Goal: Task Accomplishment & Management: Use online tool/utility

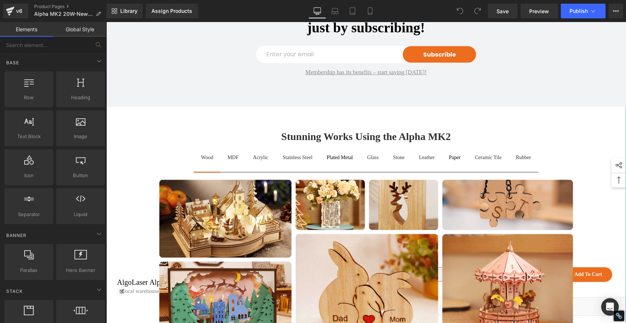
scroll to position [1060, 0]
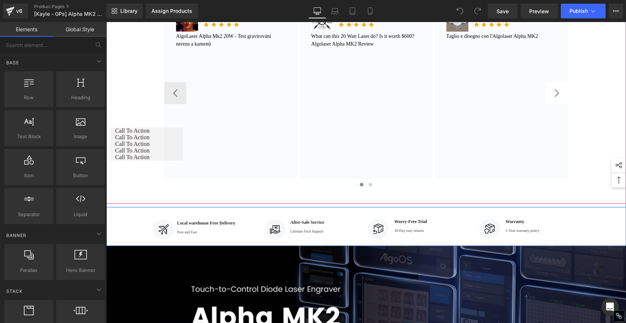
scroll to position [367, 0]
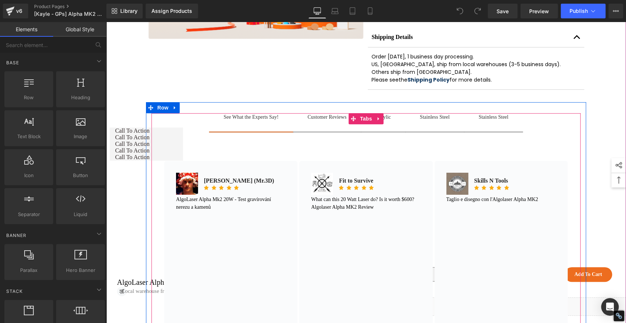
click at [326, 121] on div "Customer Reviews Text Block" at bounding box center [327, 117] width 39 height 8
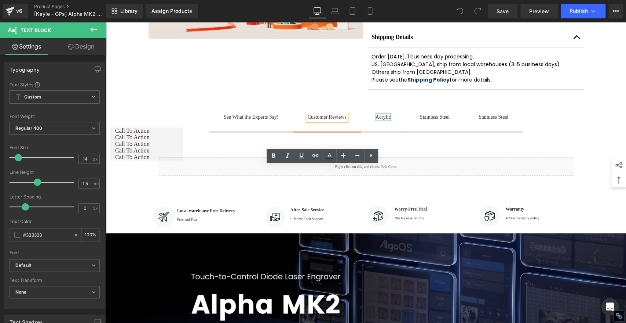
click at [377, 121] on div "Acrylic" at bounding box center [383, 117] width 15 height 8
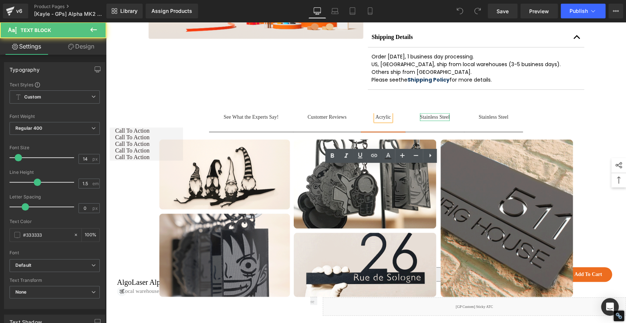
drag, startPoint x: 431, startPoint y: 167, endPoint x: 456, endPoint y: 167, distance: 25.3
click at [431, 121] on div "Stainless Steel" at bounding box center [435, 117] width 30 height 8
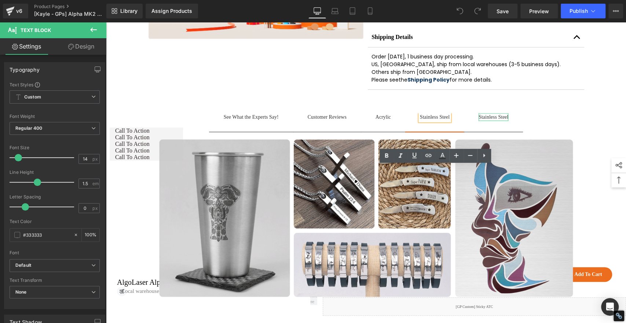
click at [497, 121] on div "Stainless Steel" at bounding box center [494, 117] width 30 height 8
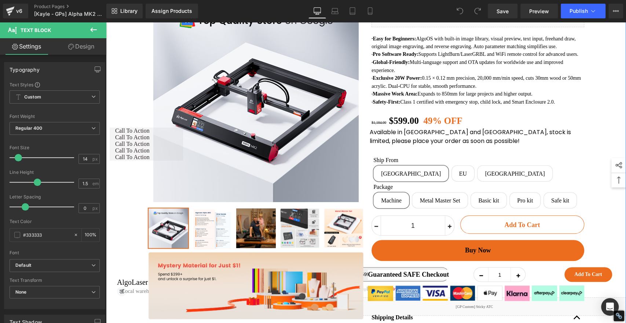
scroll to position [0, 0]
